Goal: Transaction & Acquisition: Purchase product/service

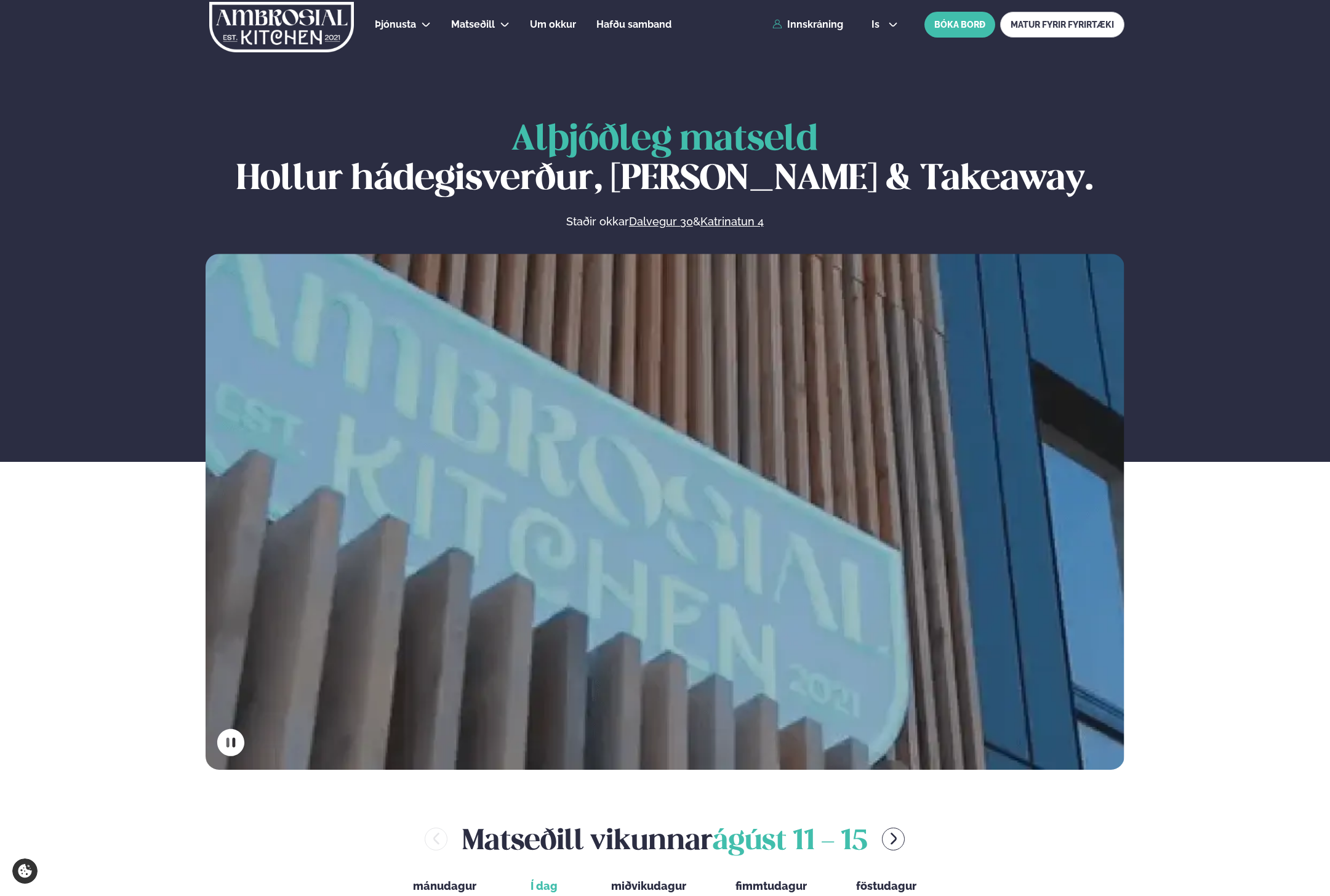
click at [808, 30] on div "Þjónusta Hádegismatur fyrir fyrirtæki Fyrirtækja veitingar Einkapartý Matseðill…" at bounding box center [665, 24] width 993 height 49
click at [808, 26] on link "Innskráning" at bounding box center [808, 24] width 71 height 11
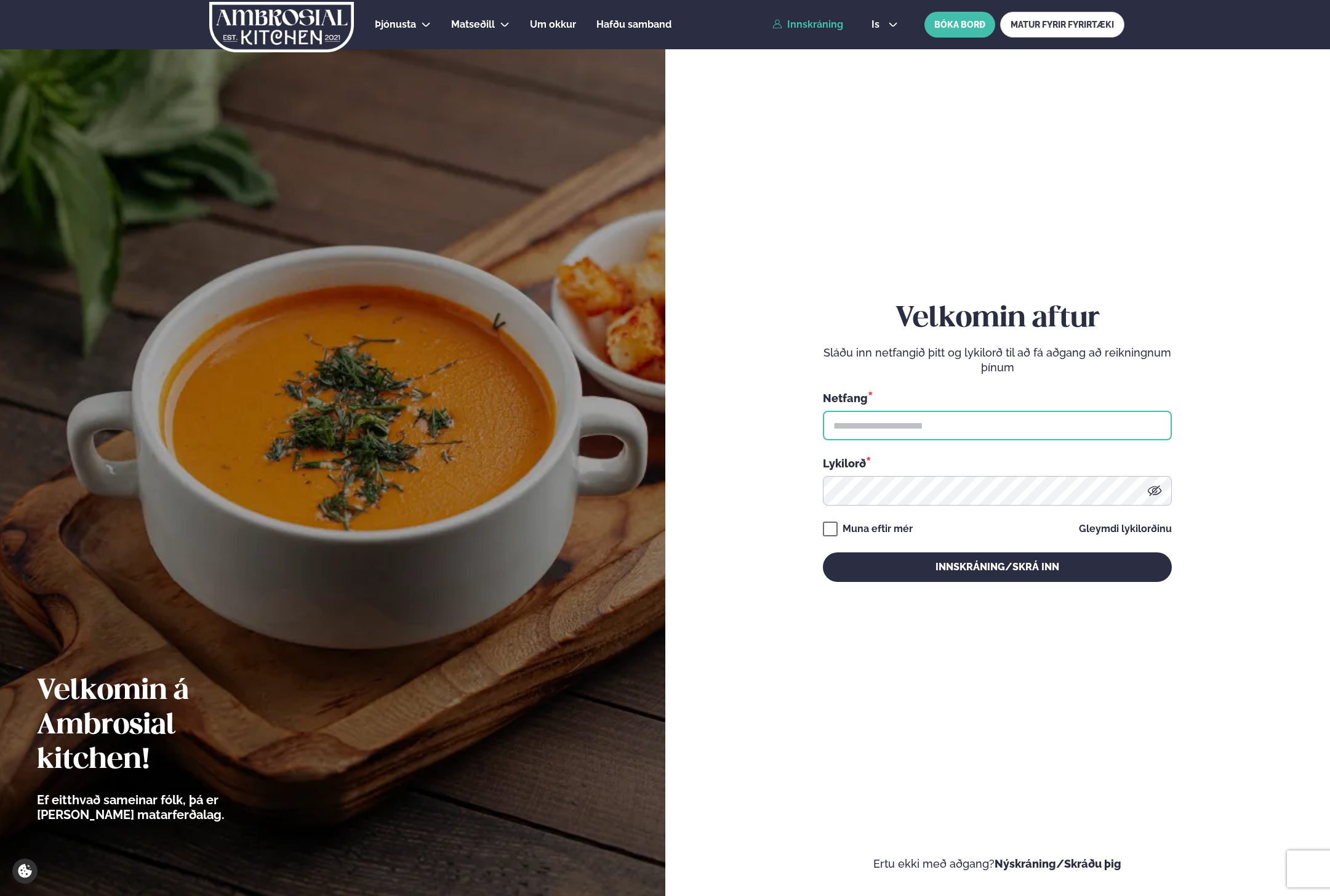
click at [937, 422] on input "text" at bounding box center [998, 425] width 349 height 30
type input "**********"
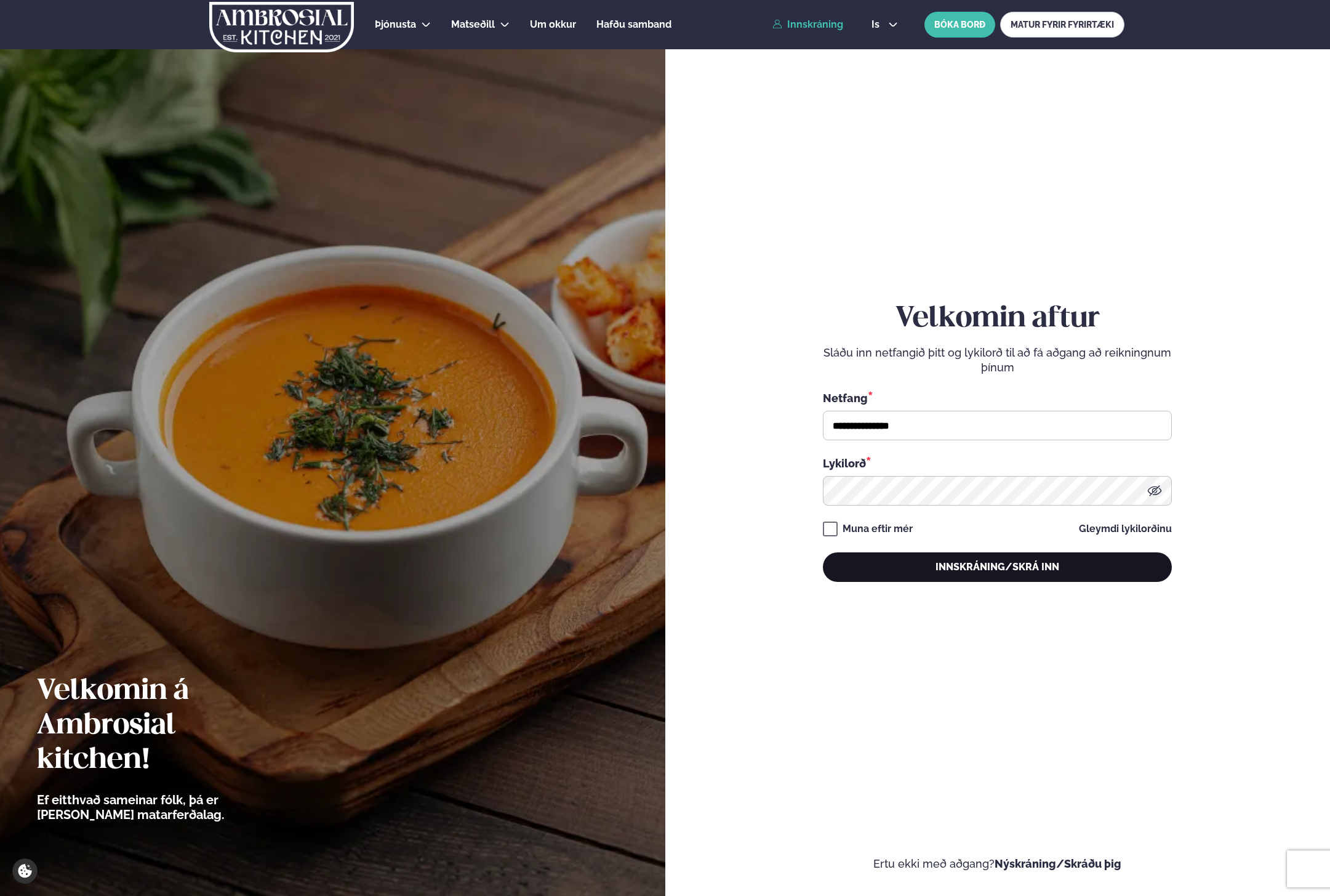
click at [879, 561] on button "Innskráning/Skrá inn" at bounding box center [998, 567] width 349 height 30
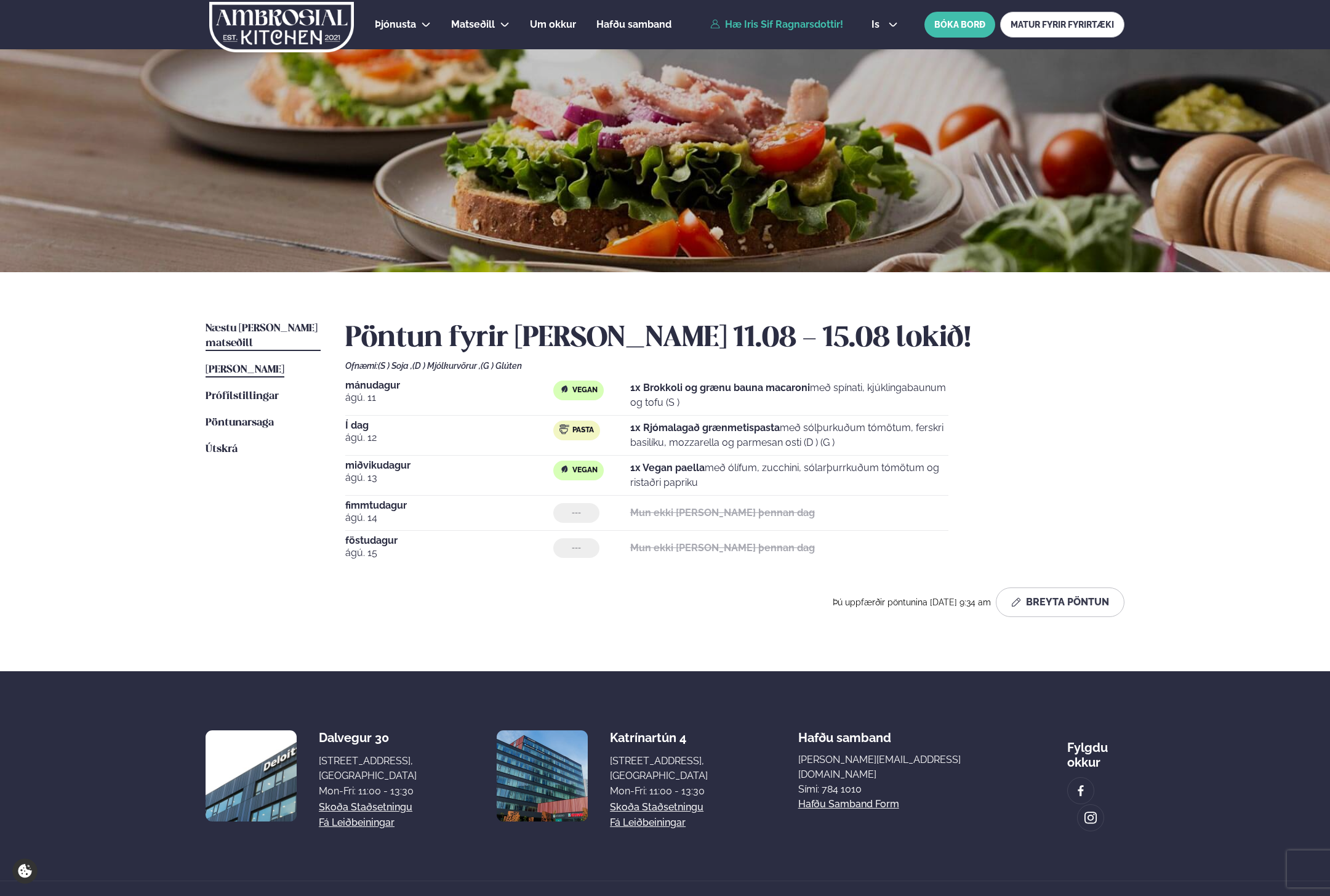
click at [225, 323] on span "Næstu [PERSON_NAME] matseðill" at bounding box center [262, 336] width 112 height 25
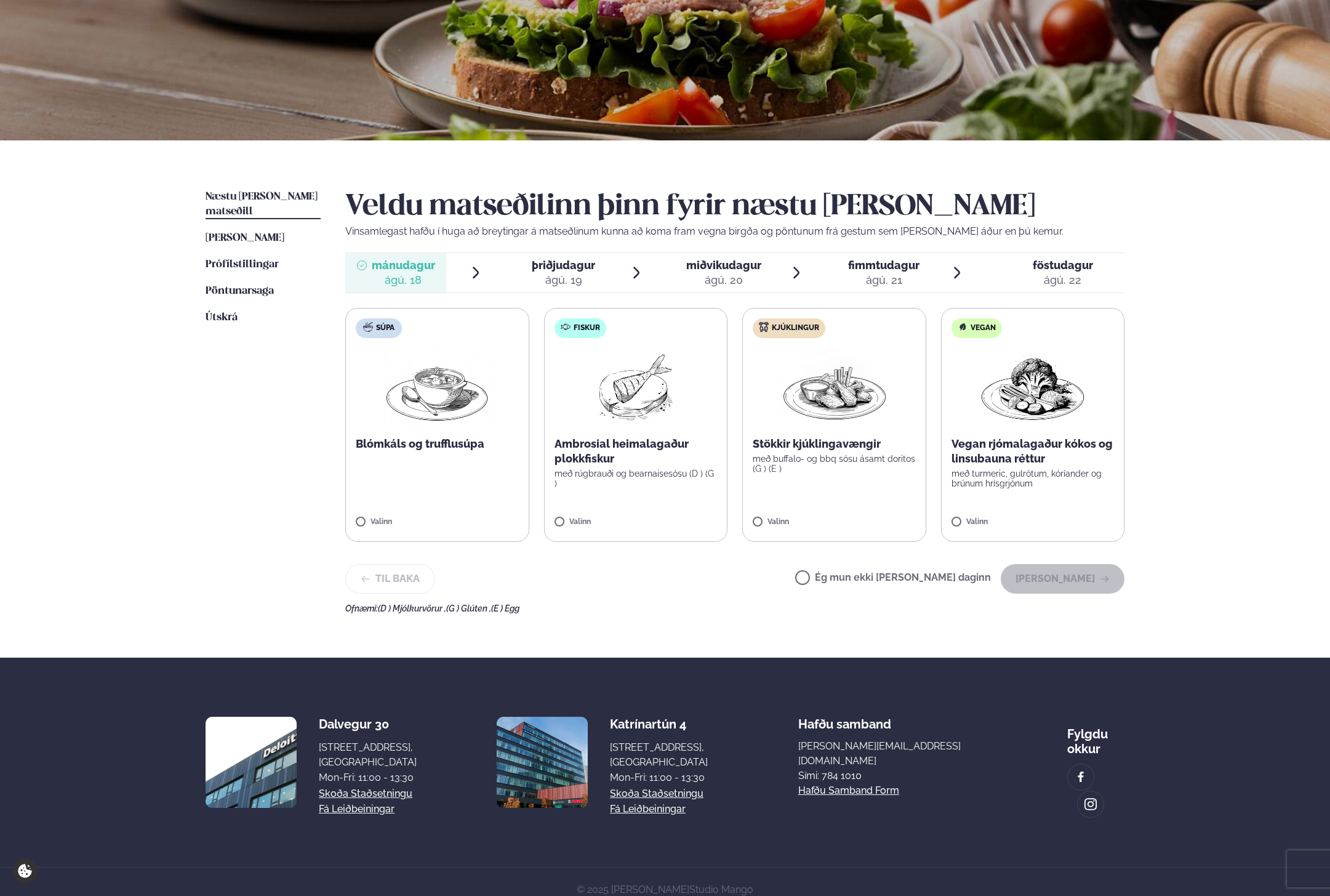
scroll to position [115, 0]
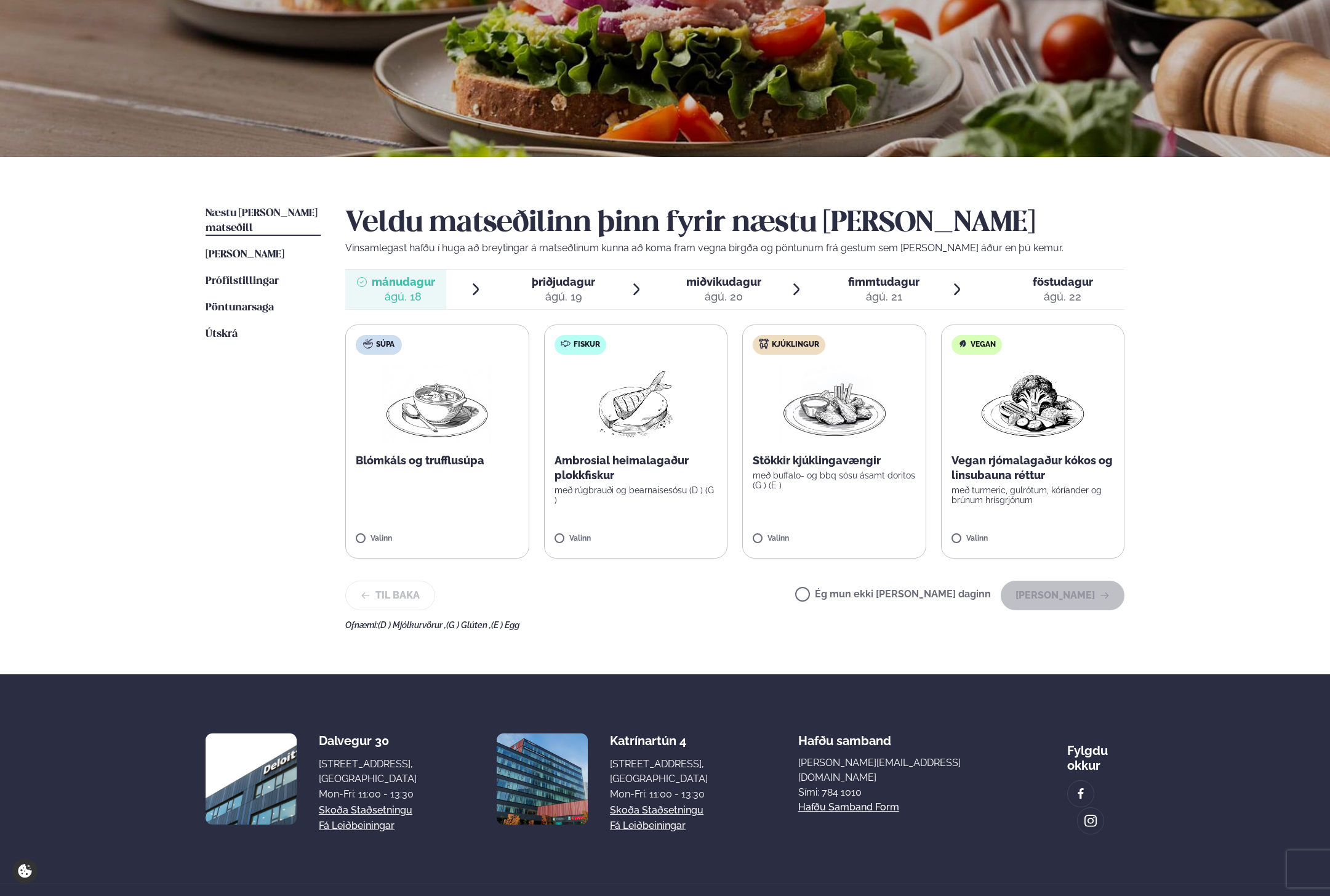
click at [1045, 426] on img at bounding box center [1032, 404] width 108 height 79
click at [1073, 597] on button "[PERSON_NAME]" at bounding box center [1062, 595] width 124 height 30
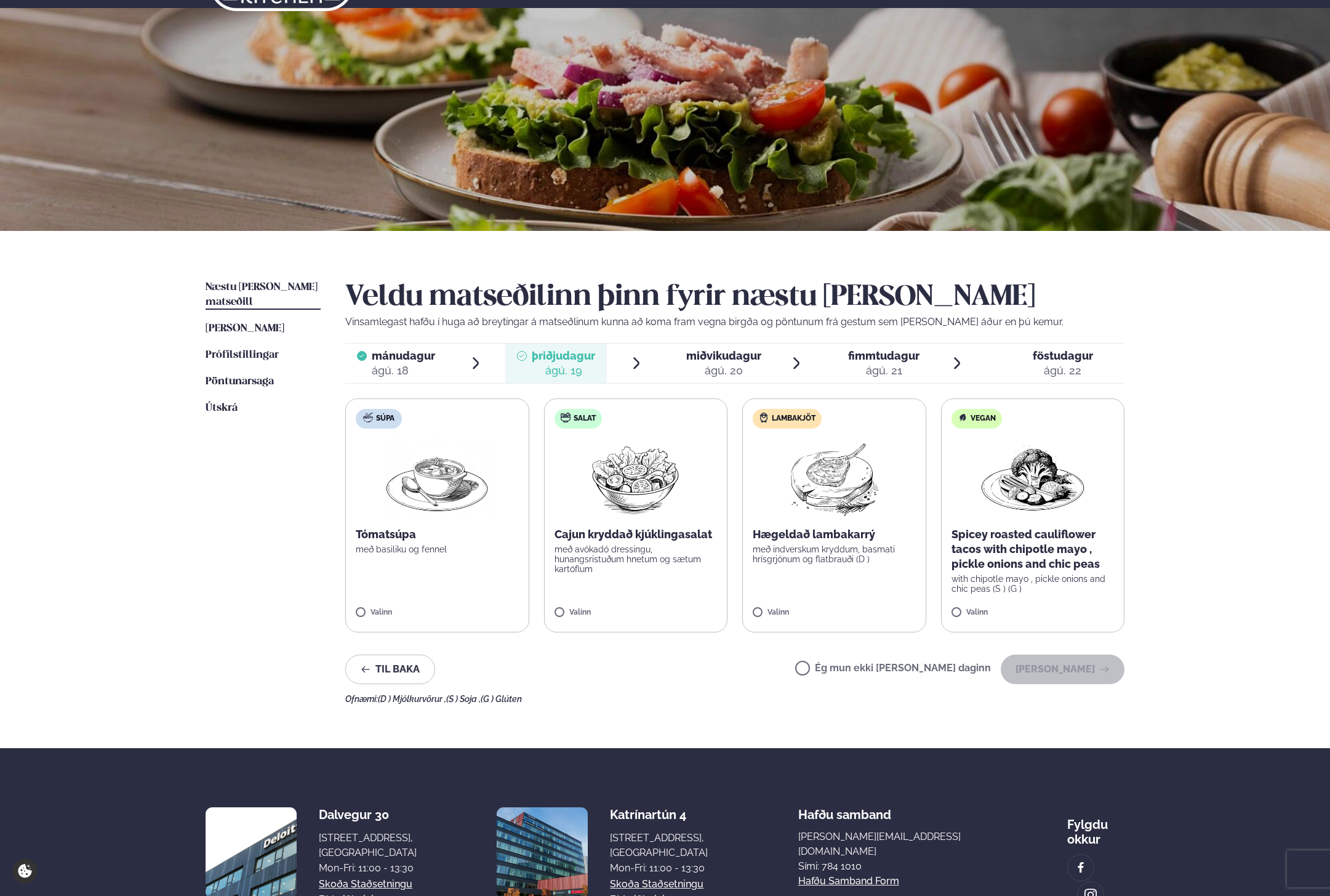
scroll to position [45, 0]
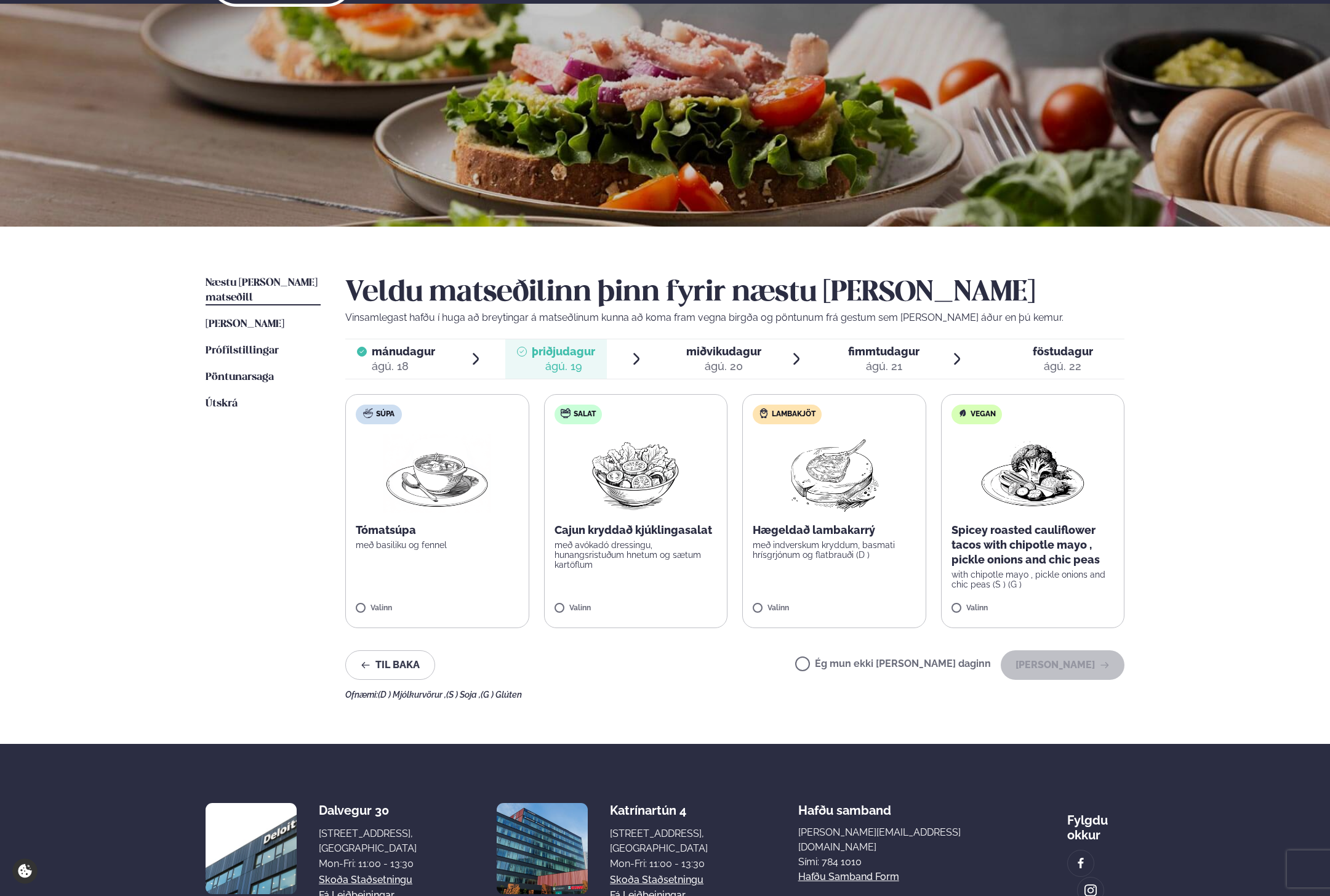
click at [1049, 476] on img at bounding box center [1032, 474] width 108 height 79
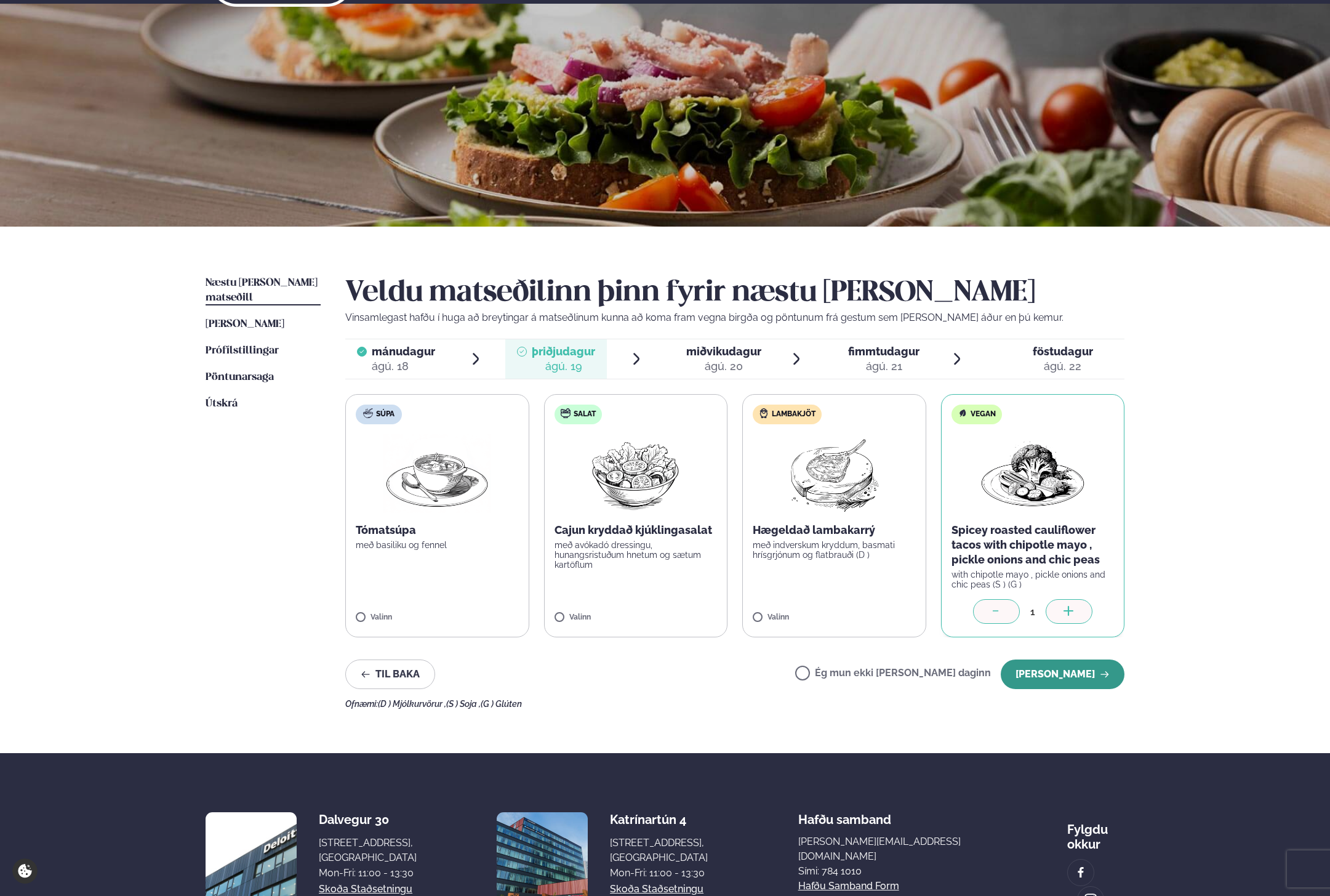
click at [1068, 676] on button "[PERSON_NAME]" at bounding box center [1062, 674] width 124 height 30
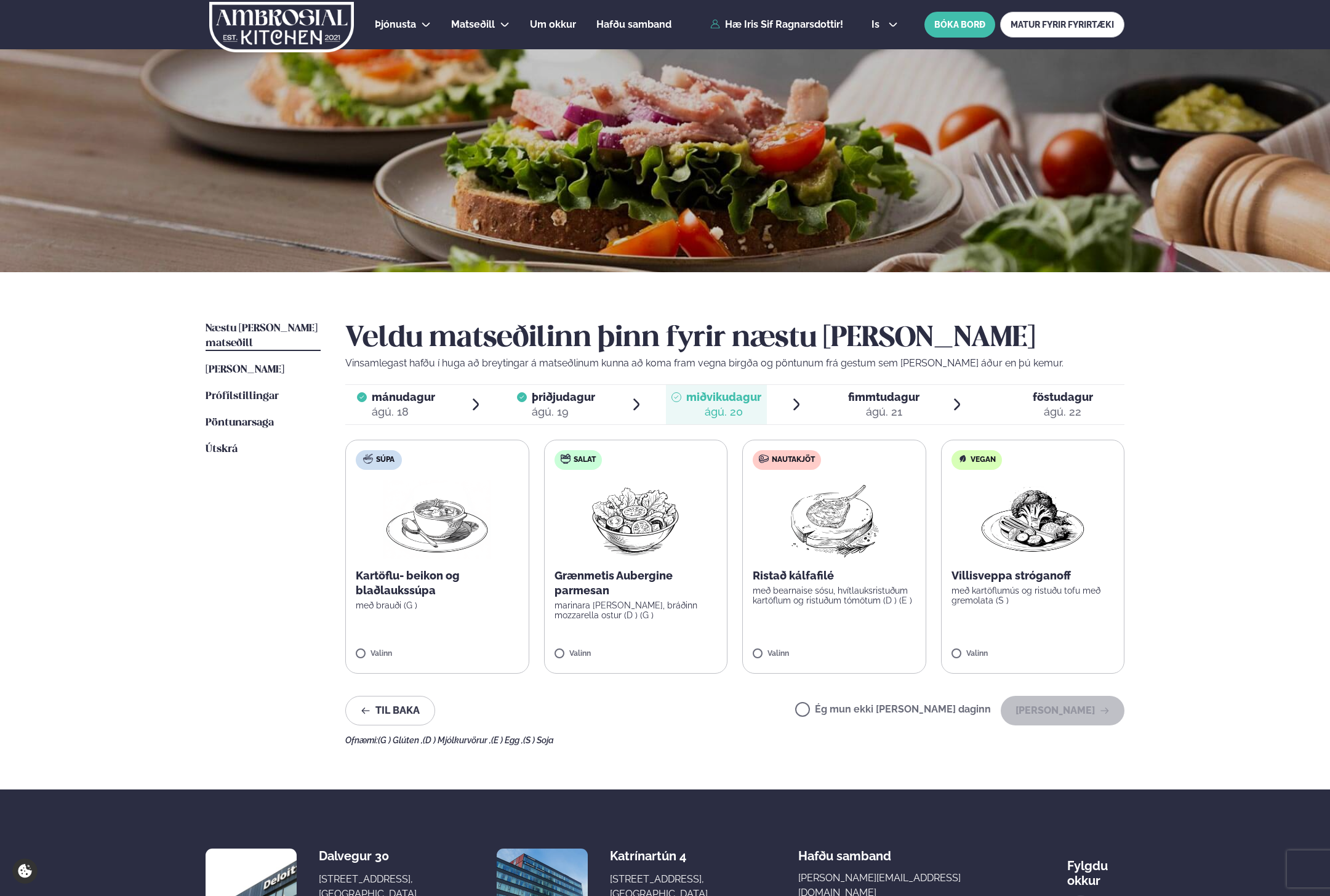
click at [1061, 528] on img at bounding box center [1032, 519] width 108 height 79
click at [1081, 707] on button "[PERSON_NAME]" at bounding box center [1062, 710] width 124 height 30
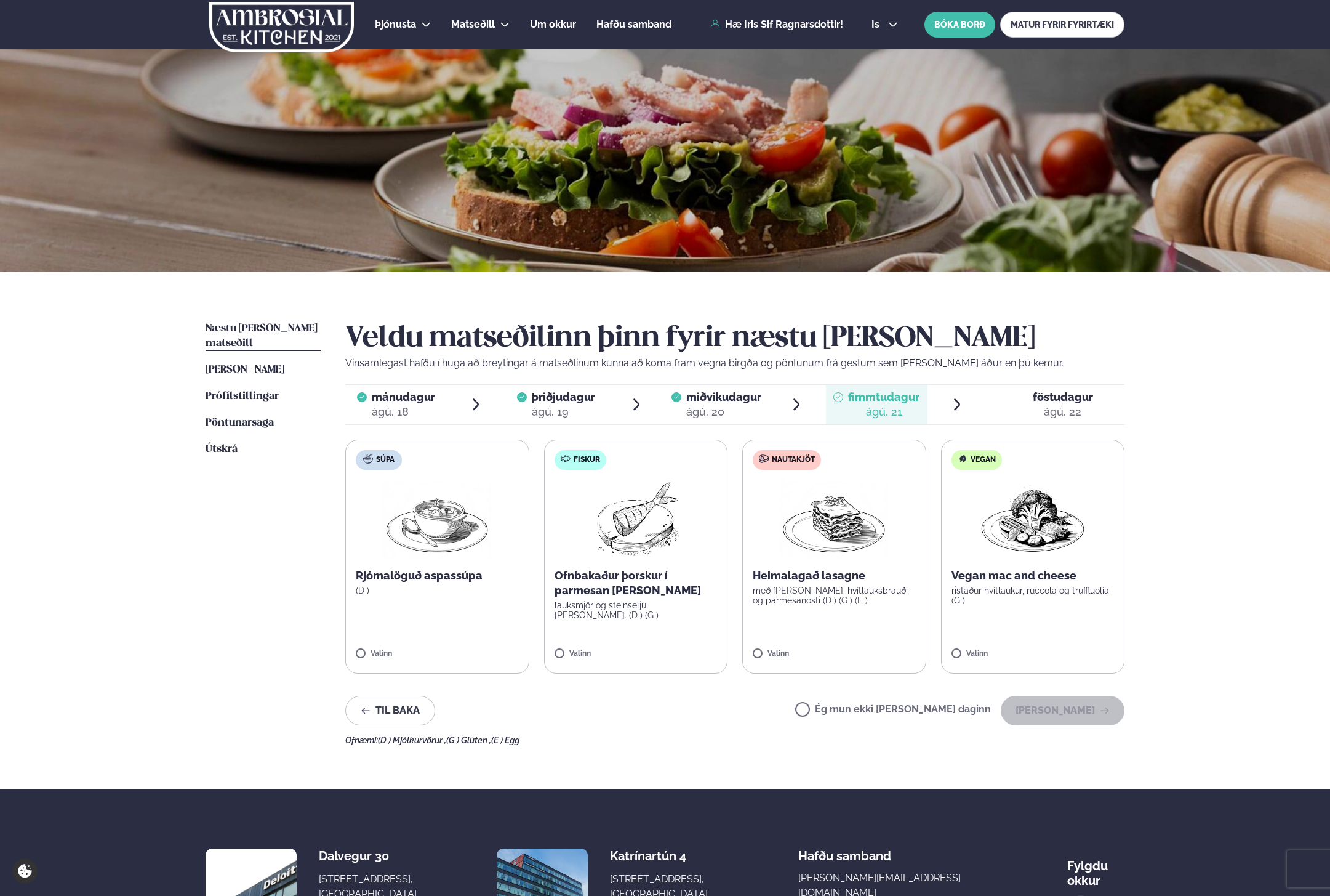
click at [613, 606] on p "lauksmjör og steinselju [PERSON_NAME]. (D ) (G )" at bounding box center [636, 610] width 163 height 20
click at [1081, 712] on button "[PERSON_NAME]" at bounding box center [1062, 710] width 124 height 30
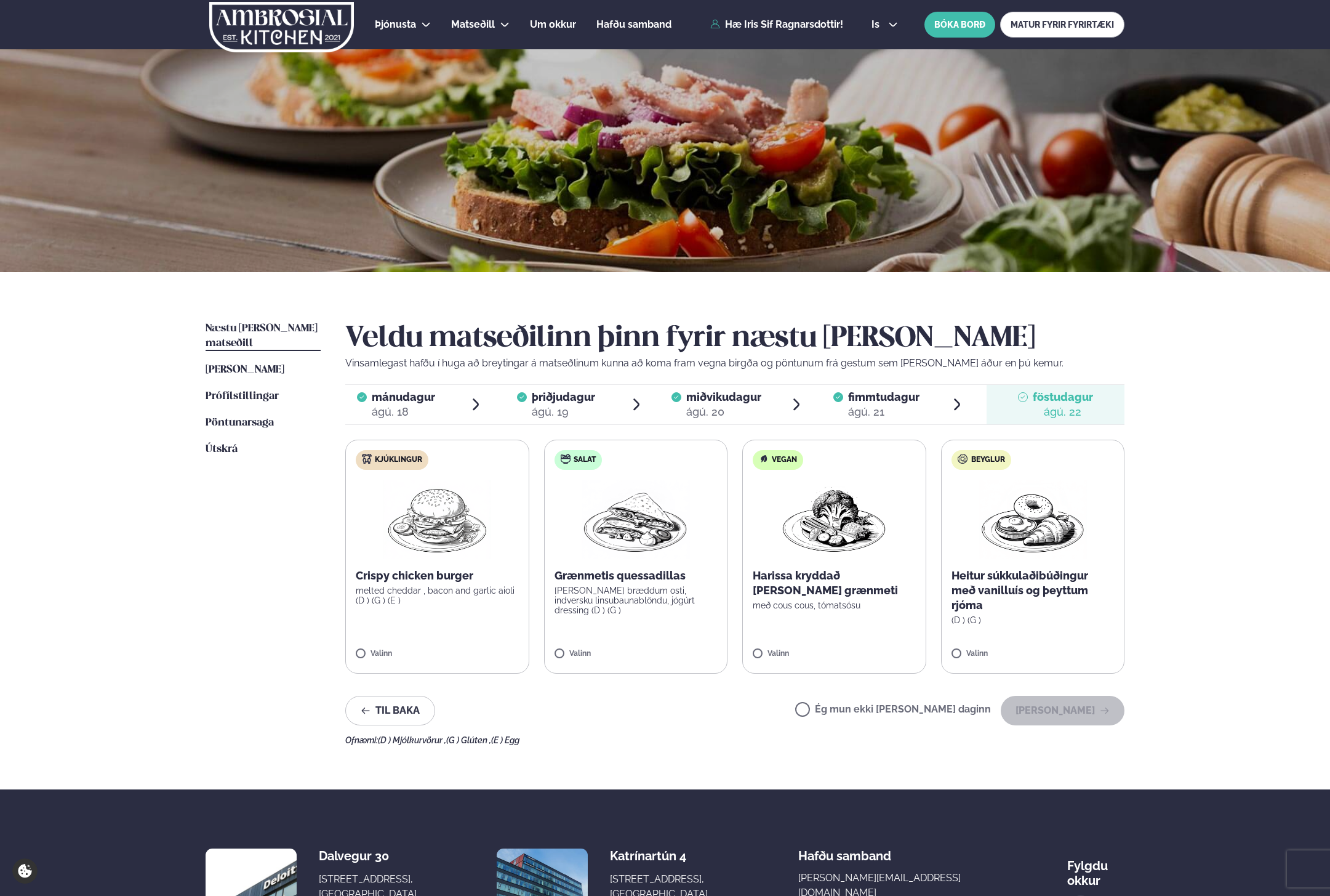
click at [628, 586] on p "[PERSON_NAME] bræddum osti, indversku linsubaunablöndu, jógúrt dressing (D ) (G…" at bounding box center [636, 600] width 163 height 30
click at [1089, 706] on button "[PERSON_NAME]" at bounding box center [1062, 710] width 124 height 30
